Goal: Task Accomplishment & Management: Manage account settings

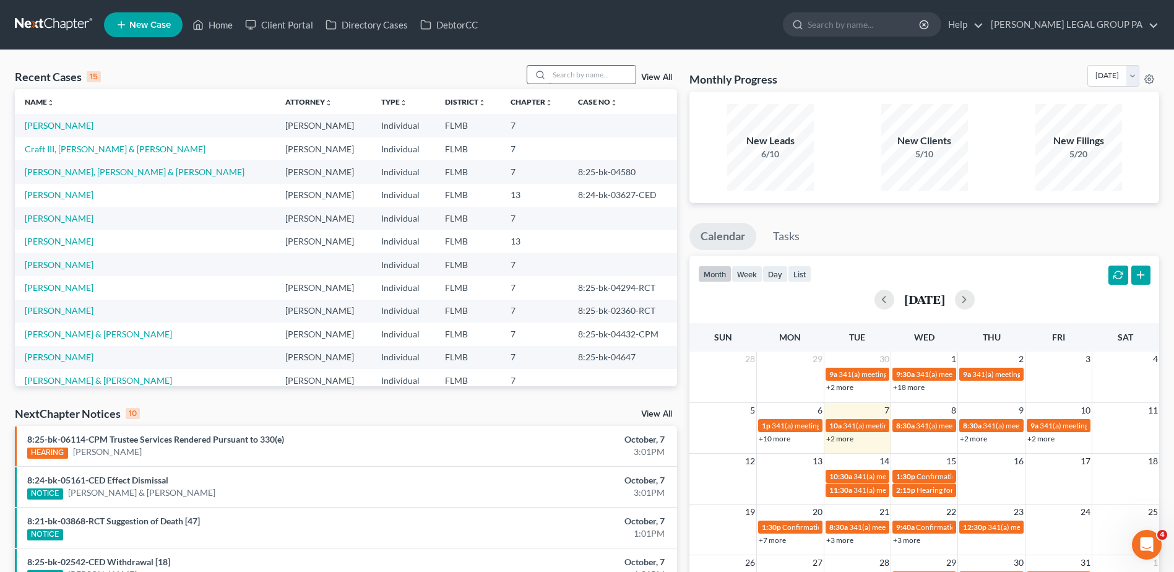
click at [567, 74] on input "search" at bounding box center [592, 75] width 87 height 18
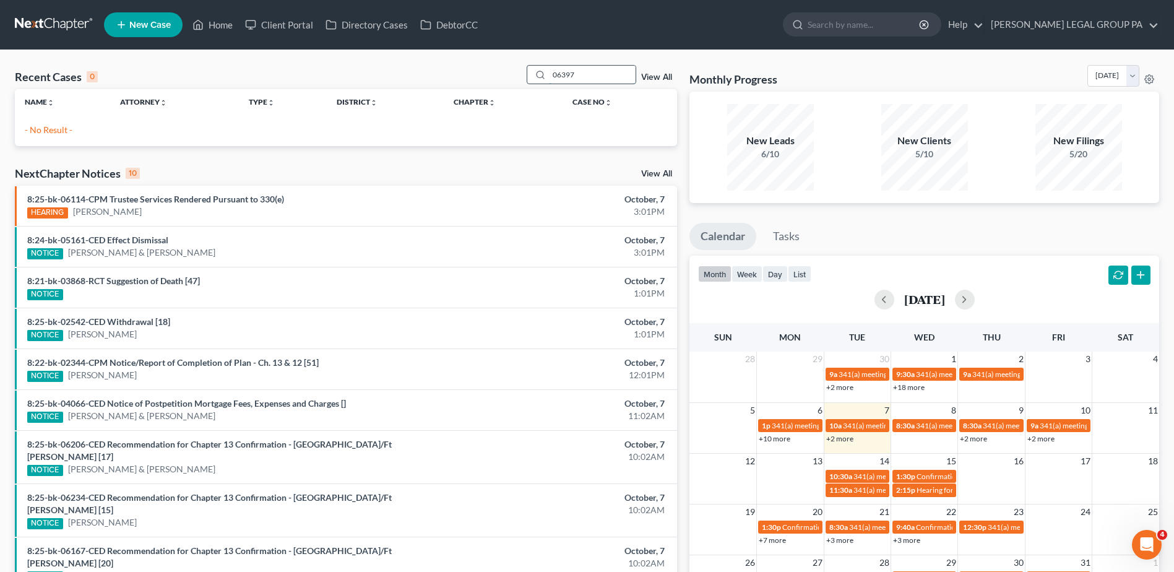
click at [554, 71] on input "06397" at bounding box center [592, 75] width 87 height 18
type input "7"
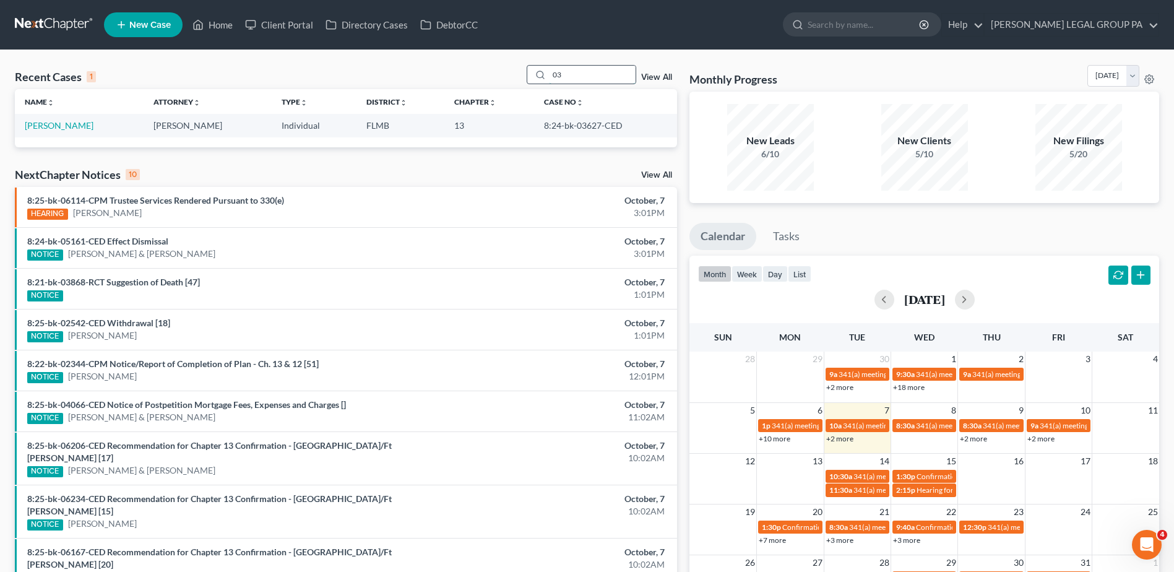
type input "0"
drag, startPoint x: 566, startPoint y: 74, endPoint x: 543, endPoint y: 68, distance: 23.0
click at [546, 69] on div "[PERSON_NAME]" at bounding box center [582, 74] width 110 height 19
type input "[PERSON_NAME]"
click at [69, 123] on link "[PERSON_NAME]" at bounding box center [59, 125] width 69 height 11
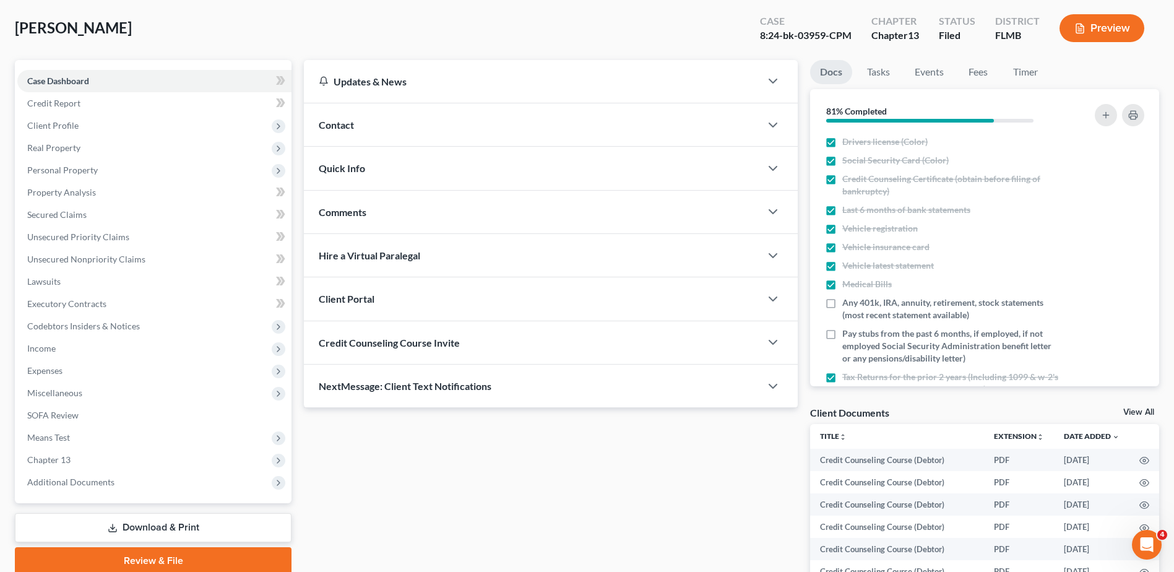
scroll to position [124, 0]
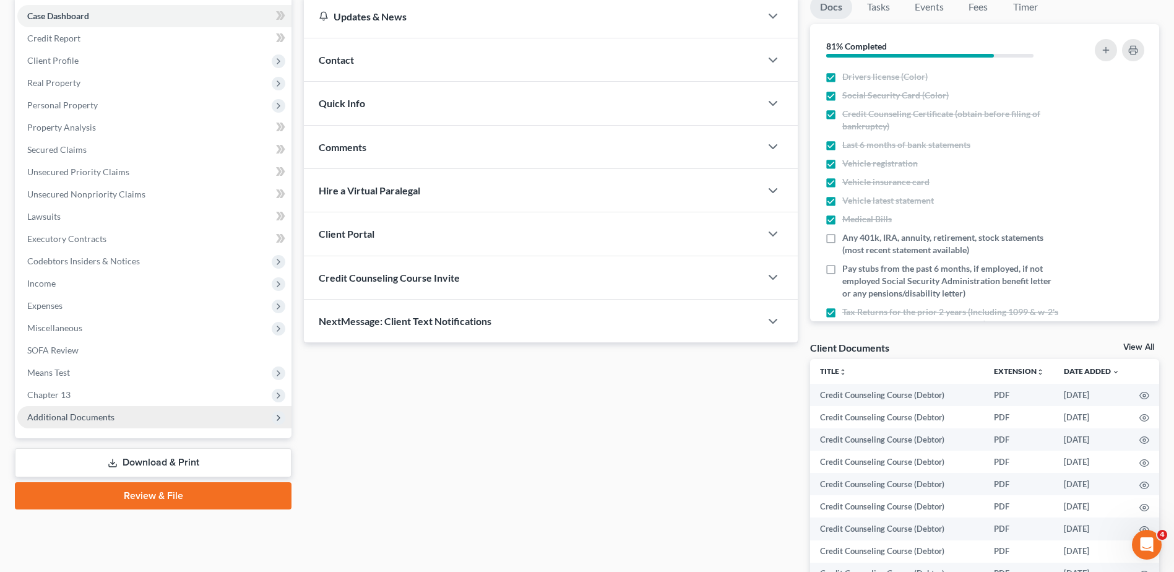
click at [128, 420] on span "Additional Documents" at bounding box center [154, 417] width 274 height 22
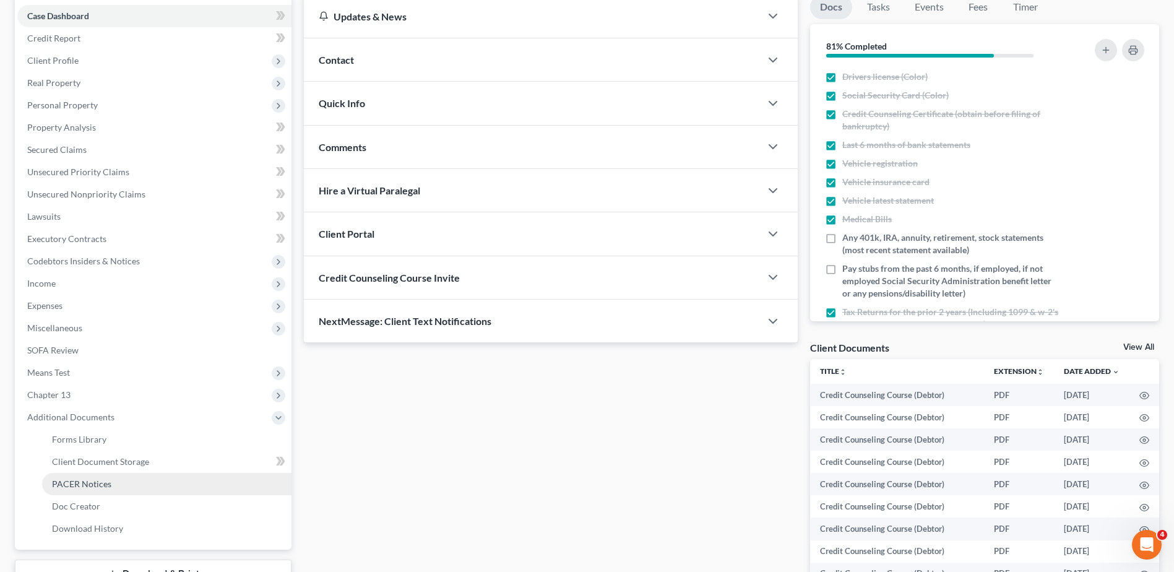
click at [137, 490] on link "PACER Notices" at bounding box center [166, 484] width 249 height 22
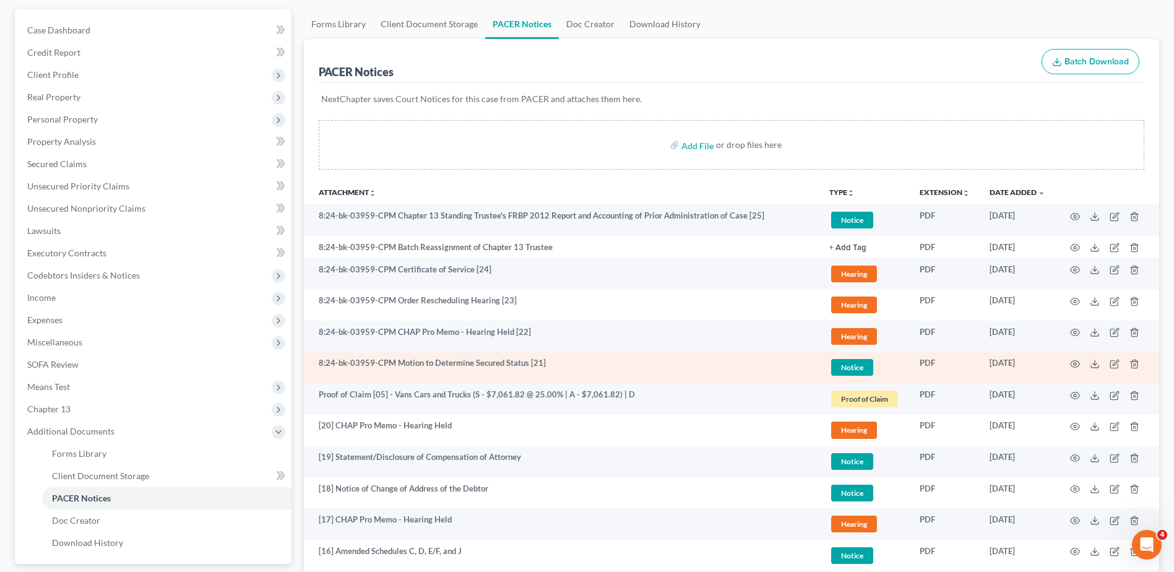
scroll to position [186, 0]
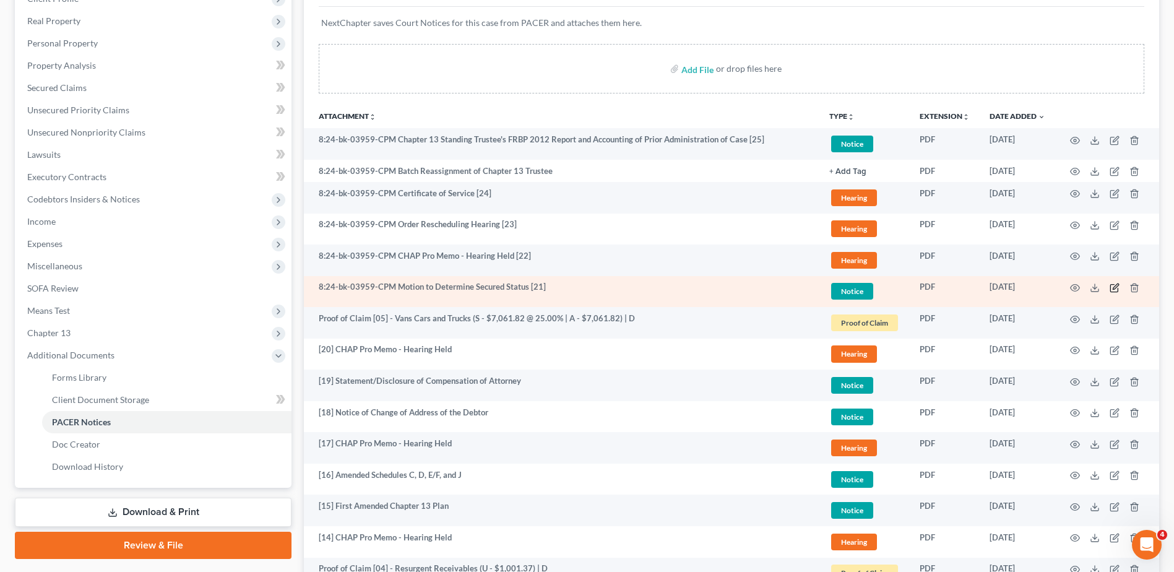
click at [1115, 287] on icon "button" at bounding box center [1115, 288] width 10 height 10
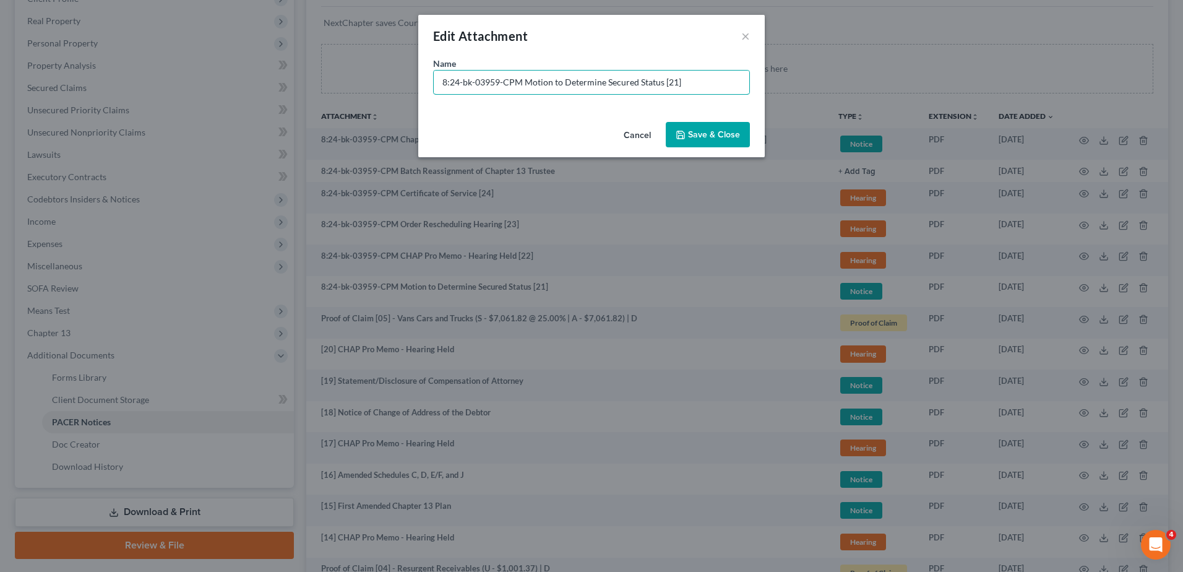
drag, startPoint x: 521, startPoint y: 78, endPoint x: 233, endPoint y: 77, distance: 288.4
click at [233, 77] on div "Edit Attachment × Name * 8:24-bk-03959-CPM Motion to Determine Secured Status […" at bounding box center [591, 286] width 1183 height 572
type input "[21] Motion to Determine Secured Status"
click at [735, 133] on span "Save & Close" at bounding box center [714, 134] width 52 height 11
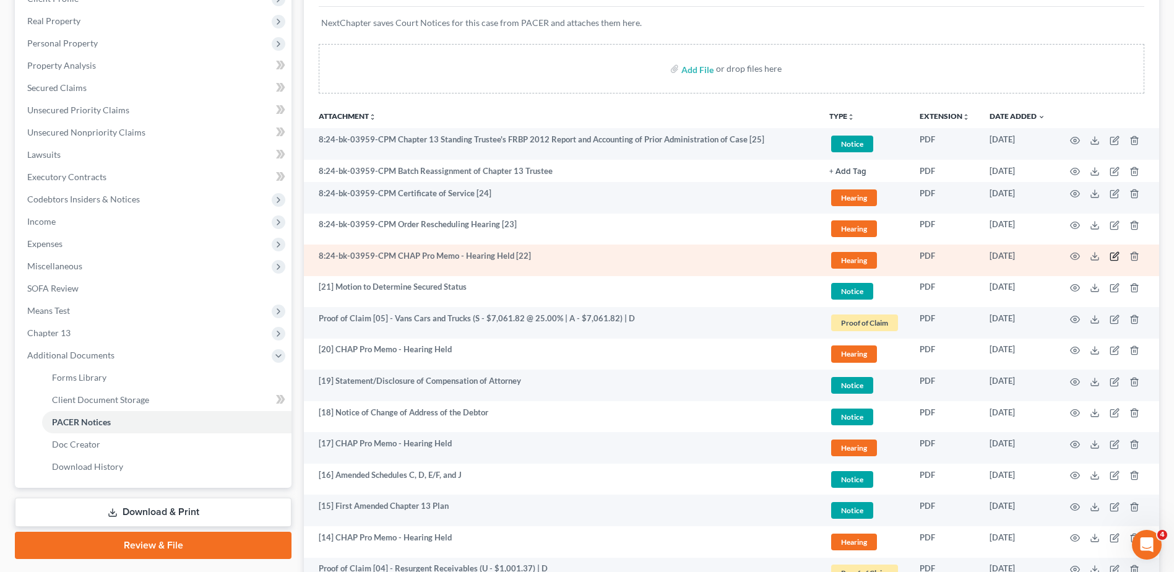
click at [1113, 254] on icon "button" at bounding box center [1115, 256] width 10 height 10
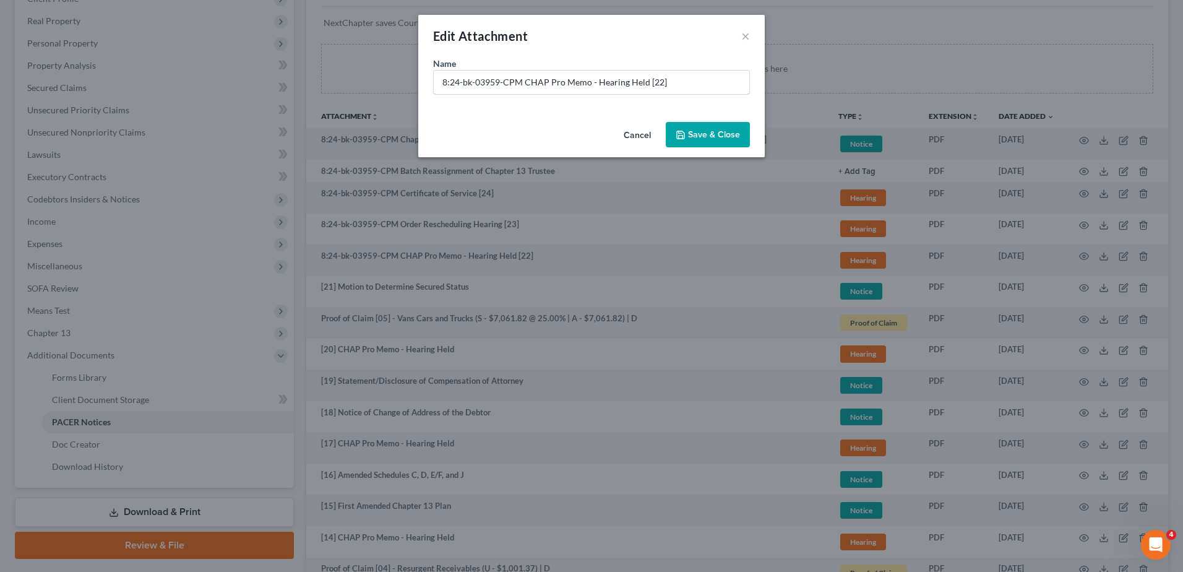
drag, startPoint x: 520, startPoint y: 77, endPoint x: 204, endPoint y: 80, distance: 316.3
click at [205, 81] on div "Edit Attachment × Name * 8:24-bk-03959-CPM CHAP Pro Memo - Hearing Held [22] Ca…" at bounding box center [591, 286] width 1183 height 572
type input "[22] CHAP Pro Memo - Hearing Held"
click at [724, 134] on span "Save & Close" at bounding box center [714, 134] width 52 height 11
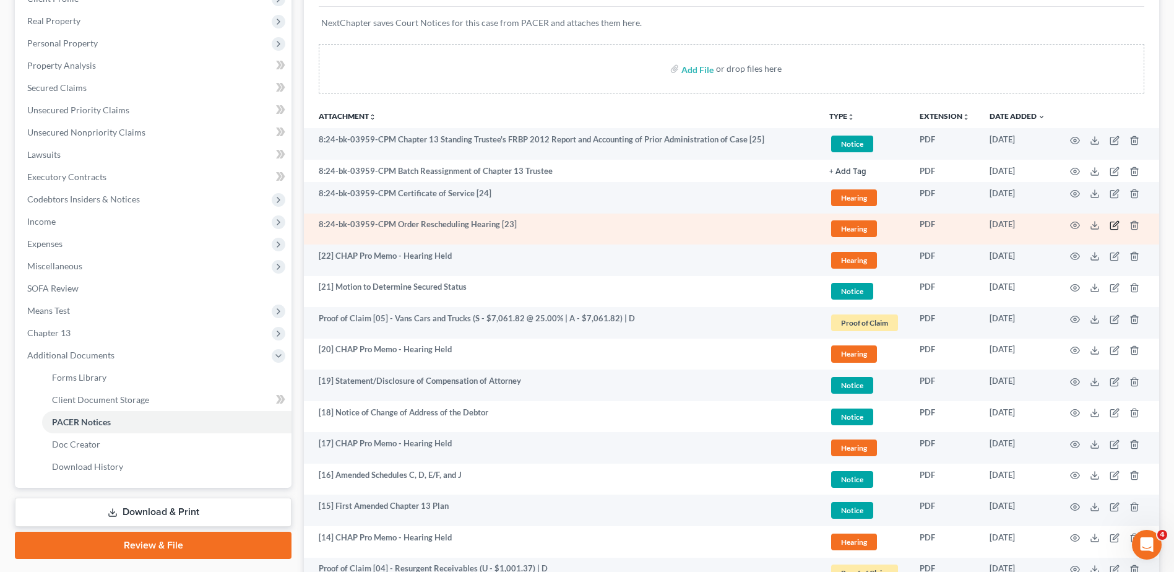
click at [1114, 226] on icon "button" at bounding box center [1115, 225] width 10 height 10
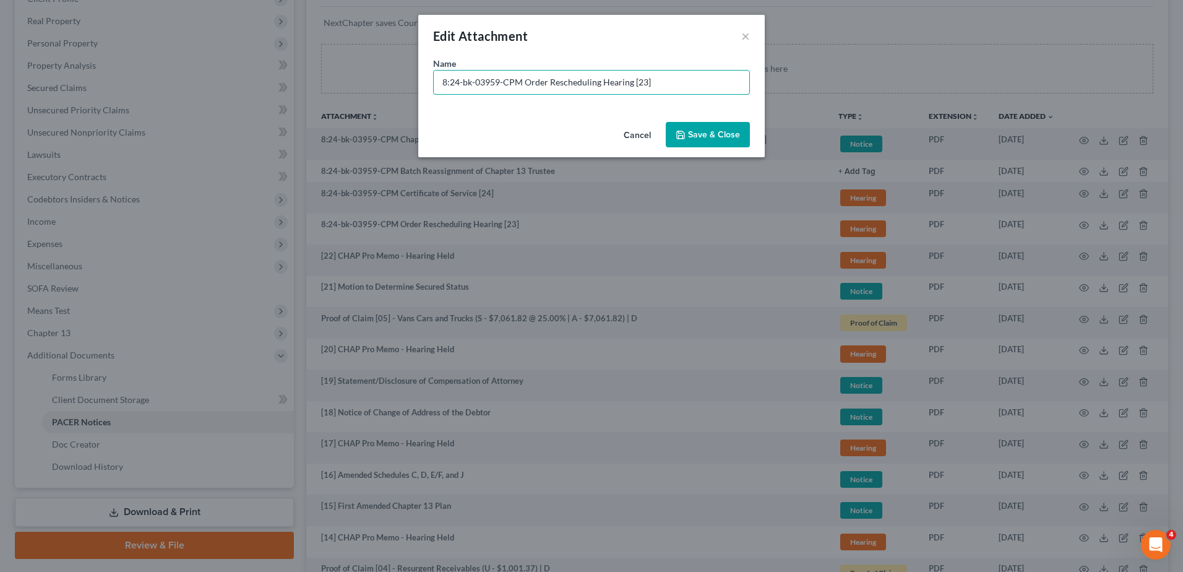
drag, startPoint x: 520, startPoint y: 81, endPoint x: 266, endPoint y: 74, distance: 255.1
click at [261, 82] on div "Edit Attachment × Name * 8:24-bk-03959-CPM Order Rescheduling Hearing [23] Canc…" at bounding box center [591, 286] width 1183 height 572
type input "[23] Order Rescheduling Hearing"
click at [699, 129] on span "Save & Close" at bounding box center [714, 134] width 52 height 11
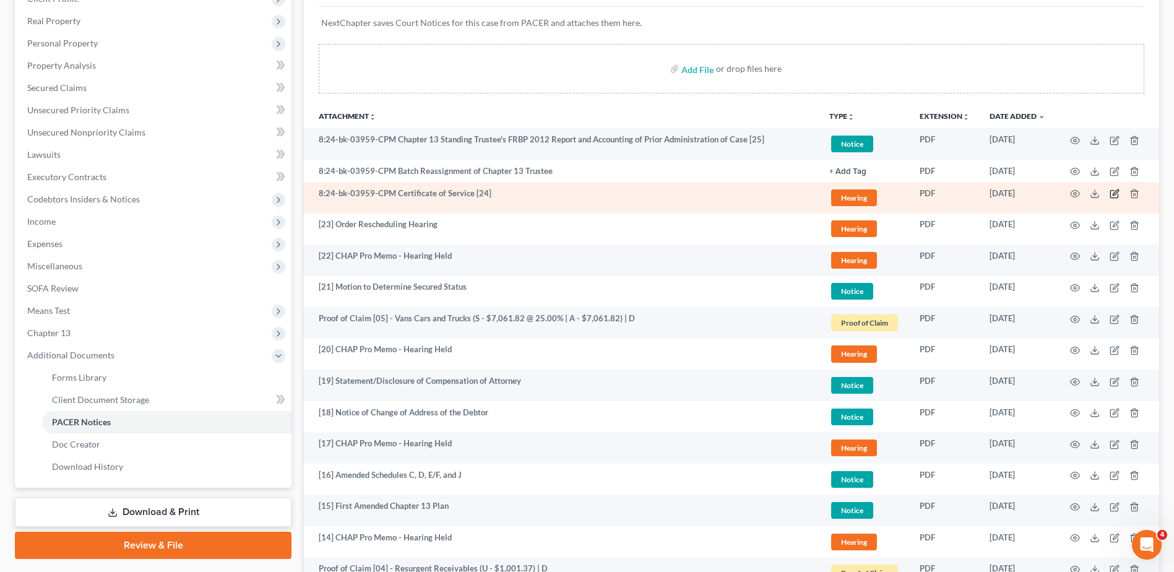
click at [1113, 194] on icon "button" at bounding box center [1115, 194] width 10 height 10
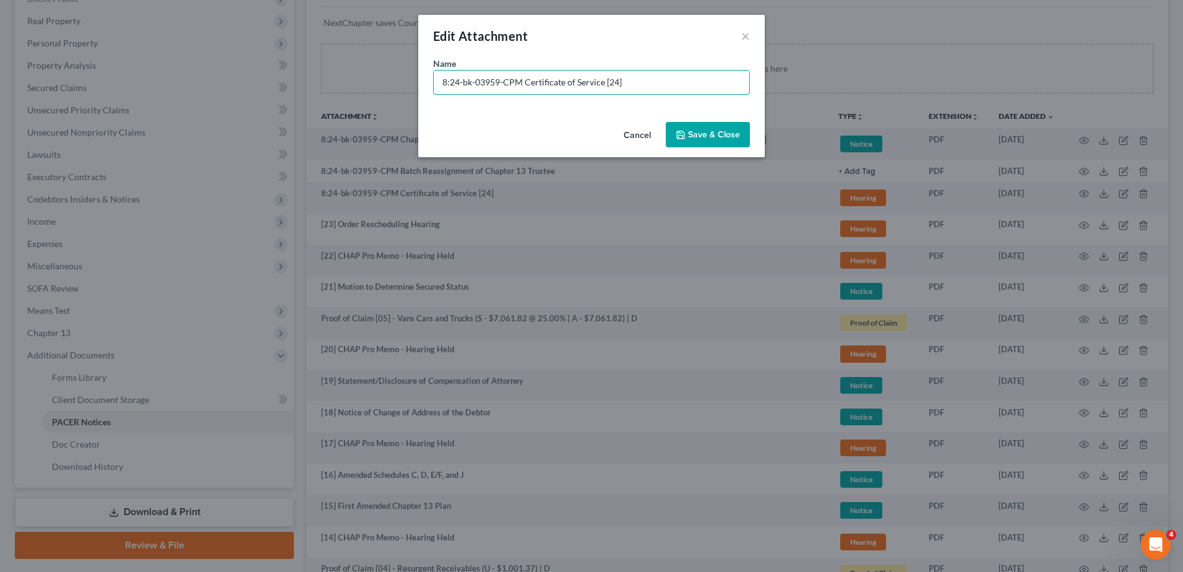
drag, startPoint x: 628, startPoint y: 82, endPoint x: 236, endPoint y: 92, distance: 392.5
click at [236, 92] on div "Edit Attachment × Name * 8:24-bk-03959-CPM Certificate of Service [24] Cancel S…" at bounding box center [591, 286] width 1183 height 572
type input "[24] COS for Doc. 23"
click at [722, 127] on button "Save & Close" at bounding box center [708, 135] width 84 height 26
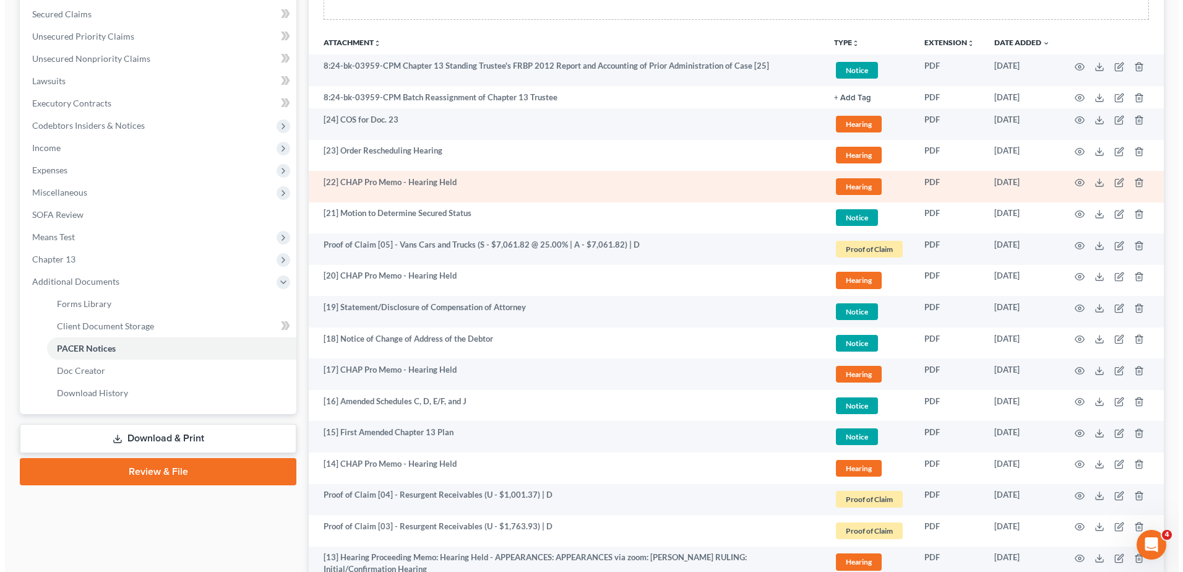
scroll to position [62, 0]
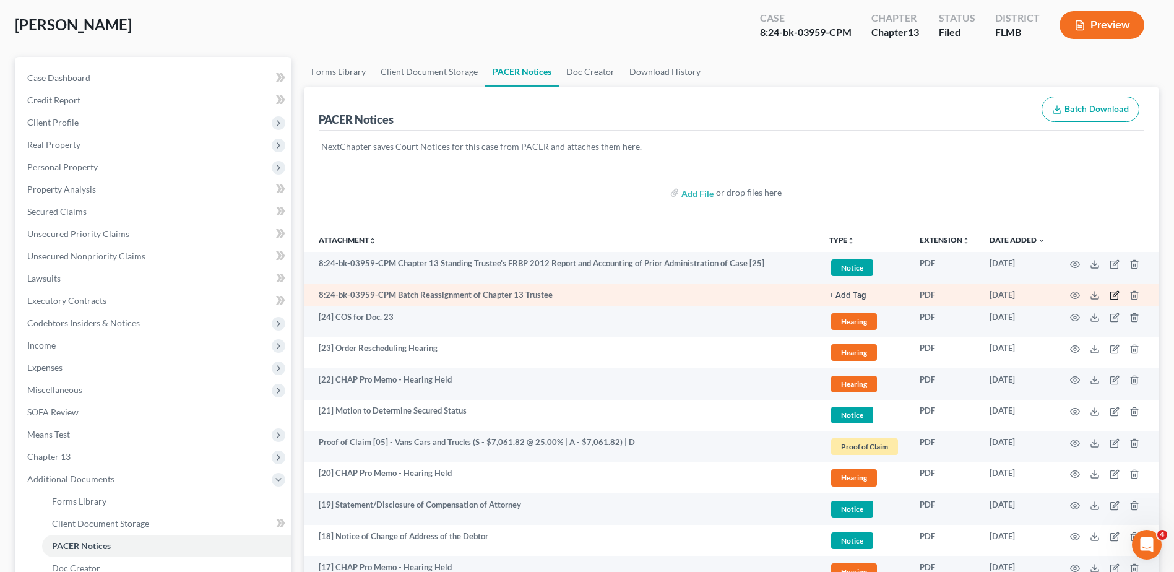
click at [1115, 295] on icon "button" at bounding box center [1115, 295] width 10 height 10
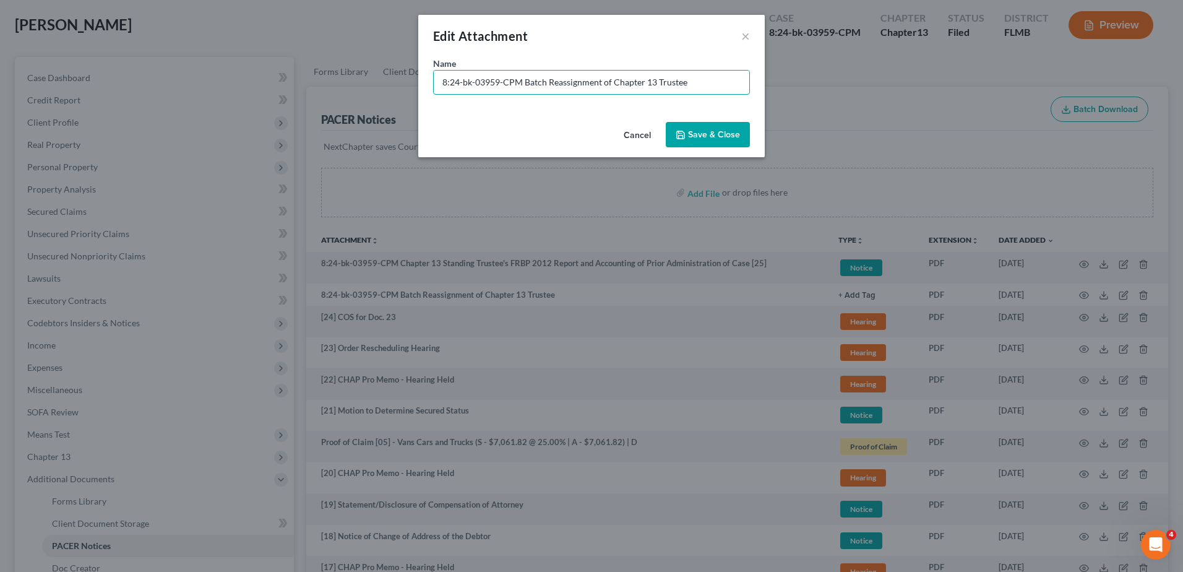
drag, startPoint x: 521, startPoint y: 84, endPoint x: 108, endPoint y: 123, distance: 414.6
click at [110, 123] on div "Edit Attachment × Name * 8:24-bk-03959-CPM Batch Reassignment of Chapter 13 Tru…" at bounding box center [591, 286] width 1183 height 572
type input "(NO PAPER) [02] - Batch Reassignment of Chapter 13 Trustee"
click at [713, 136] on span "Save & Close" at bounding box center [714, 134] width 52 height 11
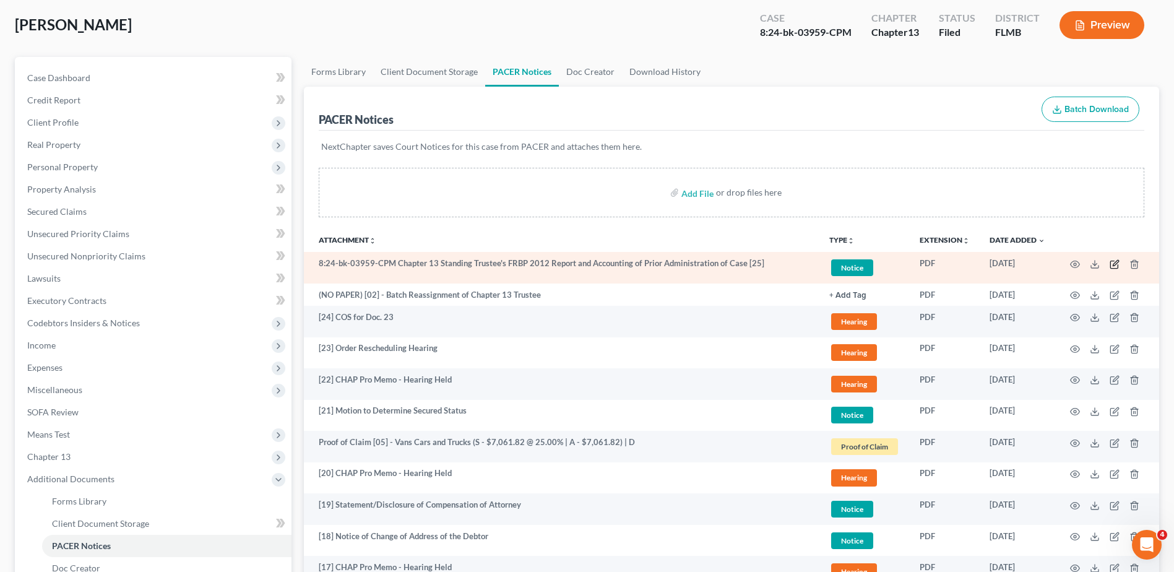
click at [1115, 265] on icon "button" at bounding box center [1116, 263] width 6 height 6
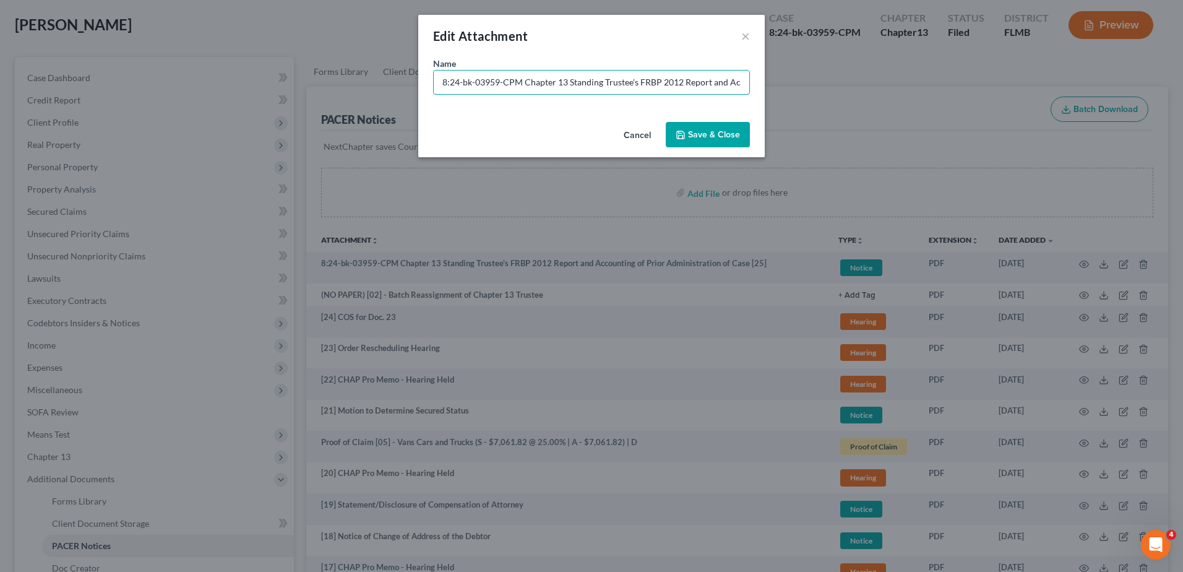
drag, startPoint x: 523, startPoint y: 78, endPoint x: 44, endPoint y: 80, distance: 479.0
click at [46, 81] on div "Edit Attachment × Name * 8:24-bk-03959-CPM Chapter 13 Standing Trustee's FRBP 2…" at bounding box center [591, 286] width 1183 height 572
type input "[25] Chapter 13 Standing Trustee's FRBP 2012 Report and Accounting of Prior Adm…"
click at [711, 134] on span "Save & Close" at bounding box center [714, 134] width 52 height 11
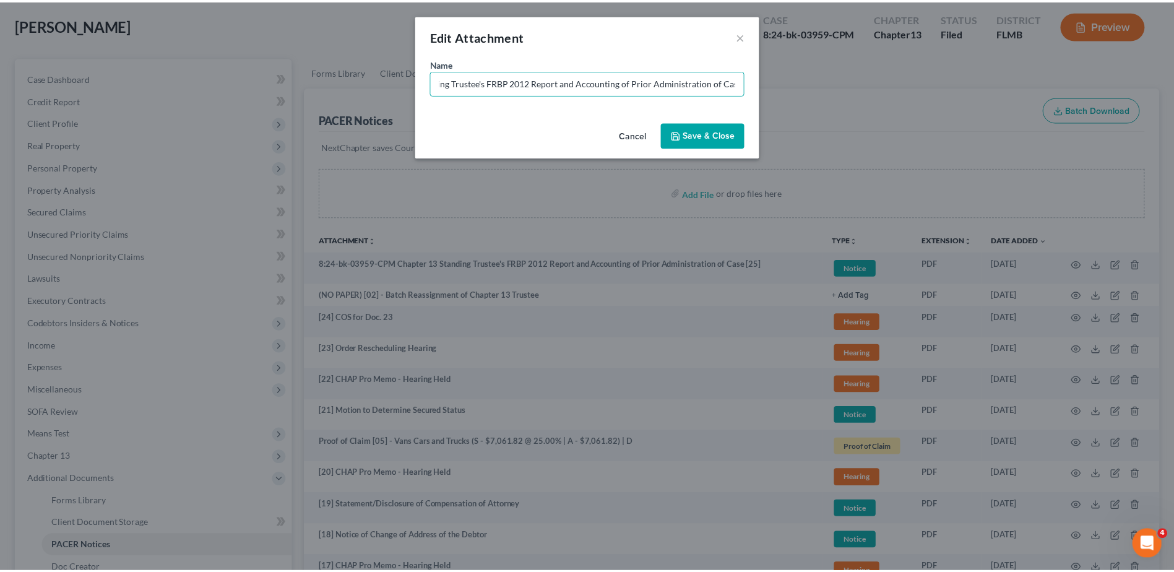
scroll to position [0, 0]
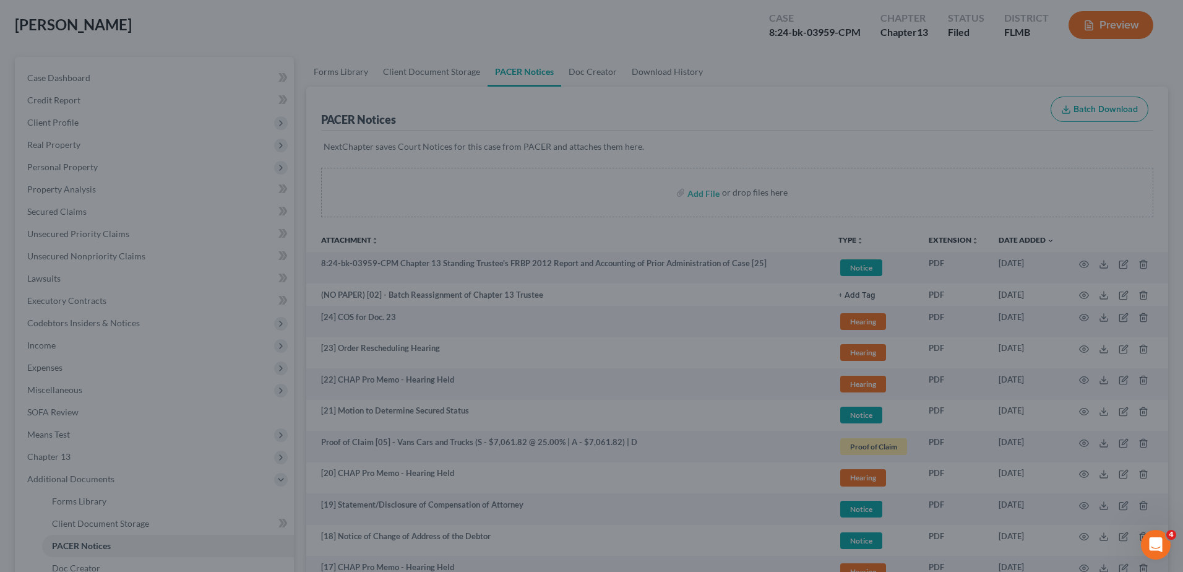
drag, startPoint x: 678, startPoint y: 340, endPoint x: 662, endPoint y: 532, distance: 192.5
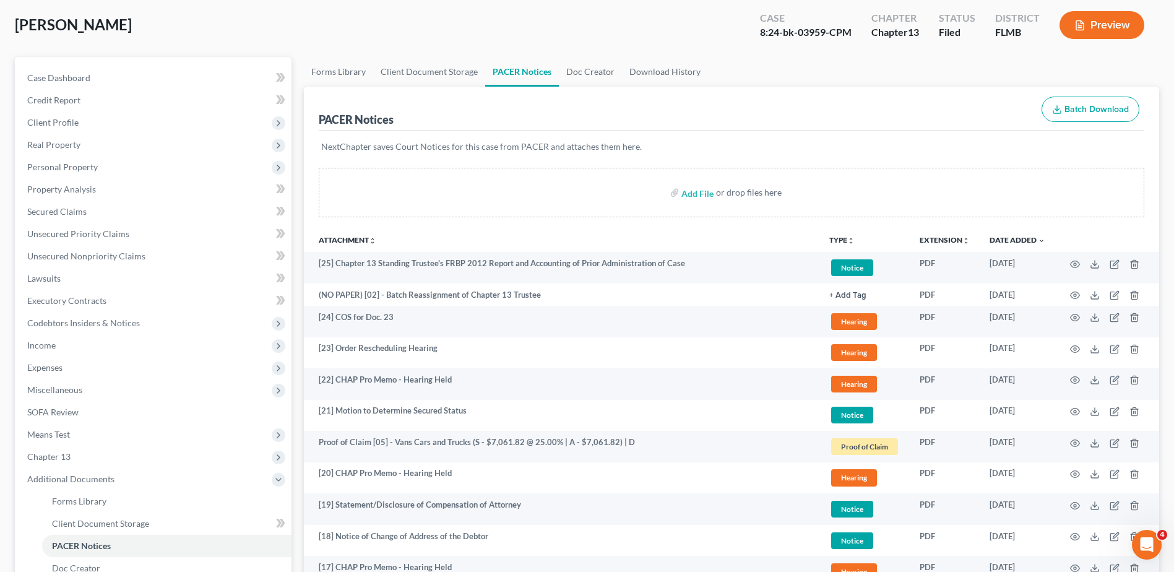
drag, startPoint x: 662, startPoint y: 532, endPoint x: 692, endPoint y: 22, distance: 510.2
click at [692, 22] on div "[PERSON_NAME] Upgraded Case 8:24-bk-03959-CPM Chapter Chapter 13 Status Filed D…" at bounding box center [587, 30] width 1144 height 54
